Goal: Transaction & Acquisition: Purchase product/service

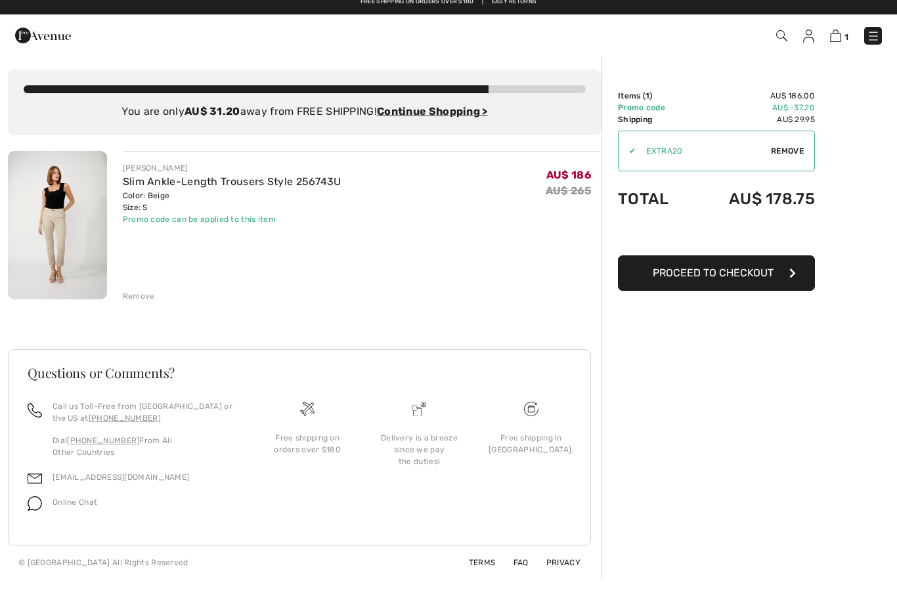
scroll to position [1, 0]
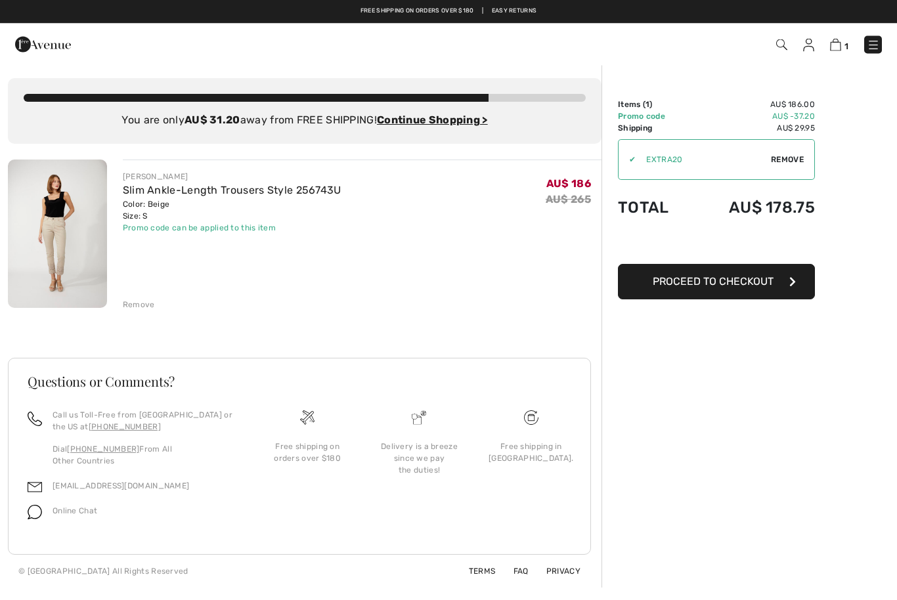
click at [581, 459] on div "Free shipping in [GEOGRAPHIC_DATA]." at bounding box center [532, 474] width 112 height 129
click at [457, 124] on ins "Continue Shopping >" at bounding box center [432, 120] width 111 height 12
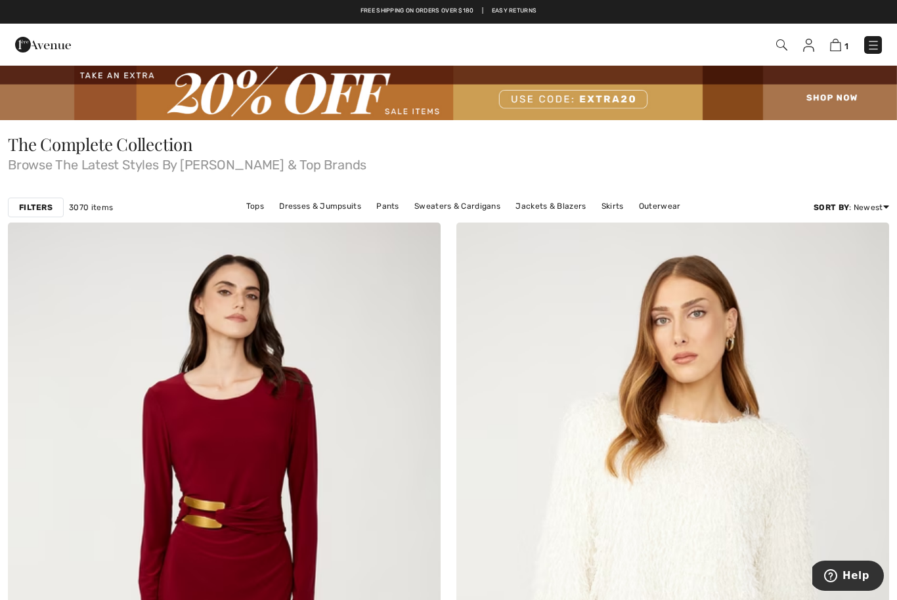
click at [840, 47] on img at bounding box center [835, 45] width 11 height 12
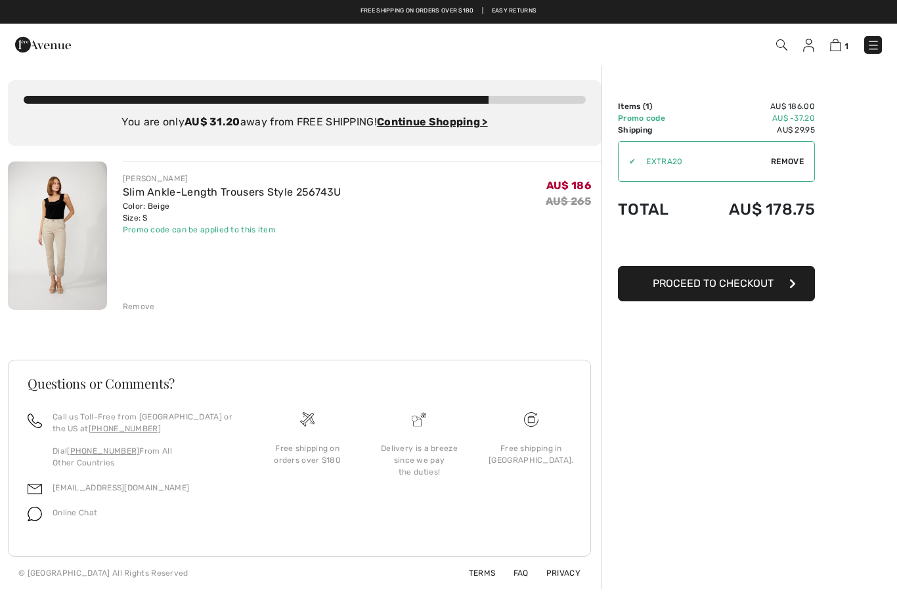
click at [35, 284] on img at bounding box center [57, 236] width 99 height 148
click at [34, 285] on img at bounding box center [57, 236] width 99 height 148
